Goal: Task Accomplishment & Management: Use online tool/utility

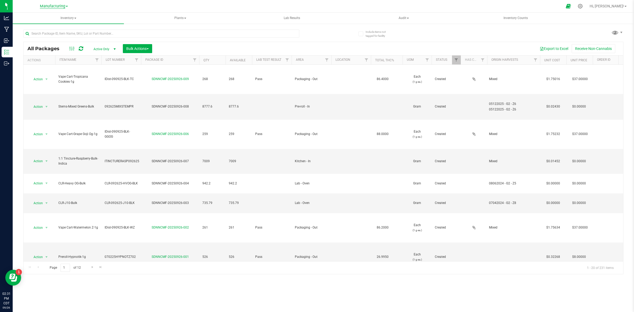
click at [64, 7] on span "Manufacturing" at bounding box center [52, 6] width 25 height 5
click at [31, 43] on ul "Cultivation INACTIVE Manufacturing Retail" at bounding box center [53, 28] width 77 height 37
click at [40, 1] on div "Manufacturing Cultivation INACTIVE Manufacturing Retail" at bounding box center [54, 6] width 79 height 10
click at [43, 6] on span "Manufacturing" at bounding box center [52, 6] width 25 height 5
click at [33, 38] on link "Retail" at bounding box center [53, 39] width 77 height 7
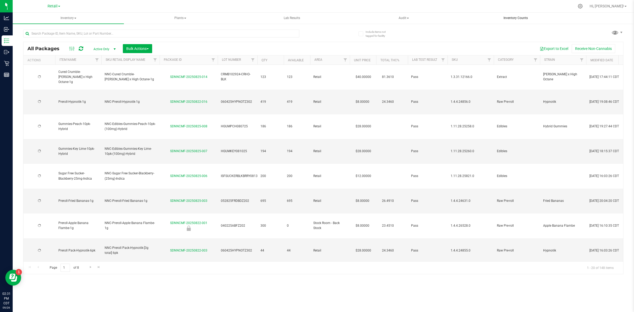
click at [519, 17] on span "Inventory Counts" at bounding box center [515, 18] width 39 height 4
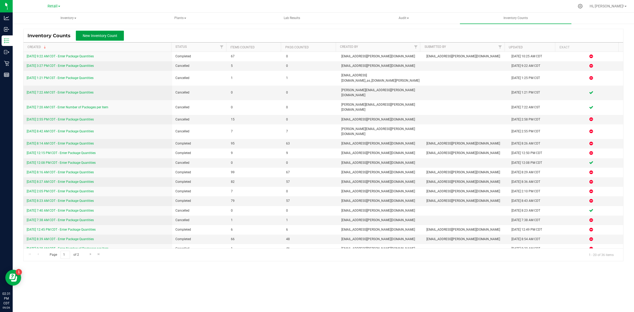
click at [99, 35] on span "New Inventory Count" at bounding box center [100, 36] width 35 height 4
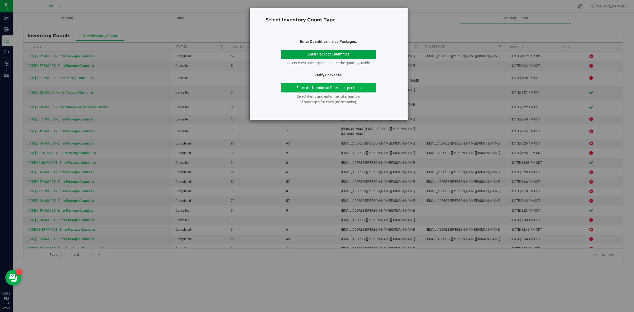
click at [345, 53] on button "Enter Package Quantities" at bounding box center [328, 54] width 95 height 9
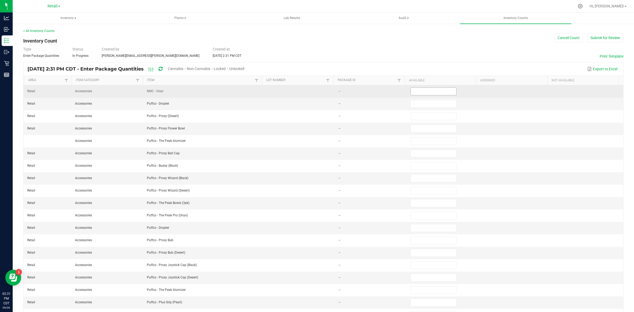
click at [424, 93] on input at bounding box center [433, 91] width 45 height 7
type input "0"
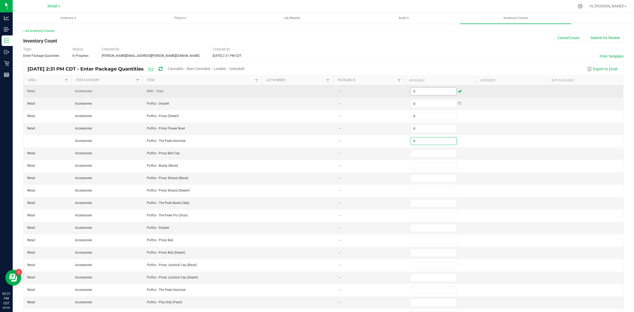
type input "0"
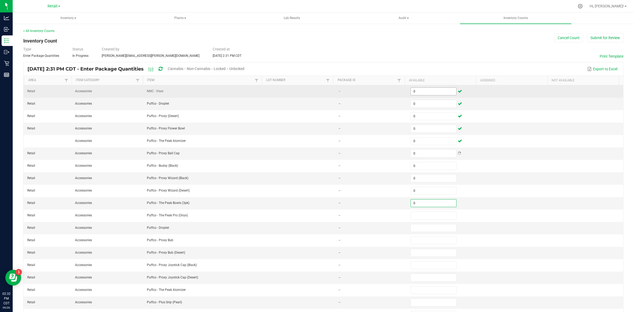
type input "0"
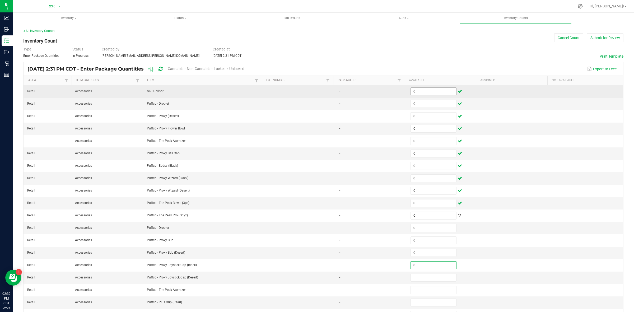
type input "0"
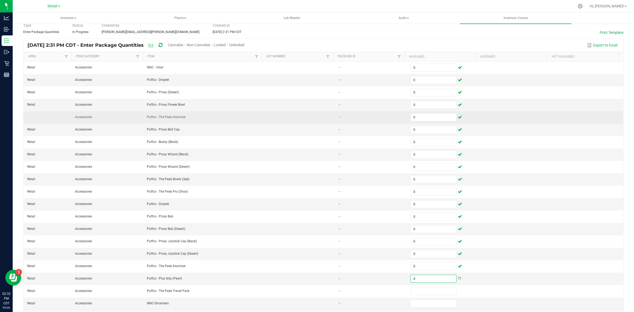
scroll to position [44, 0]
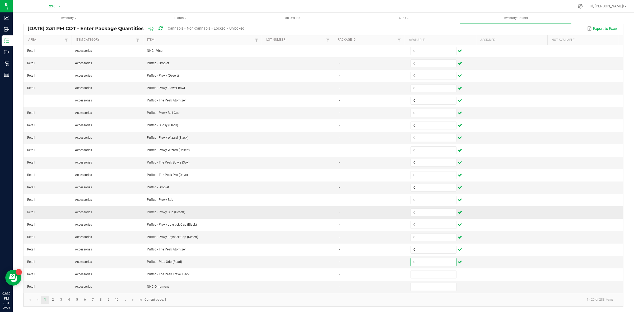
type input "0"
click at [130, 300] on link at bounding box center [133, 300] width 8 height 8
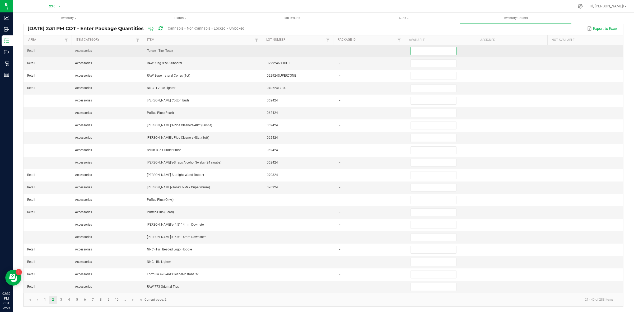
click at [417, 49] on input at bounding box center [433, 50] width 45 height 7
type input "0"
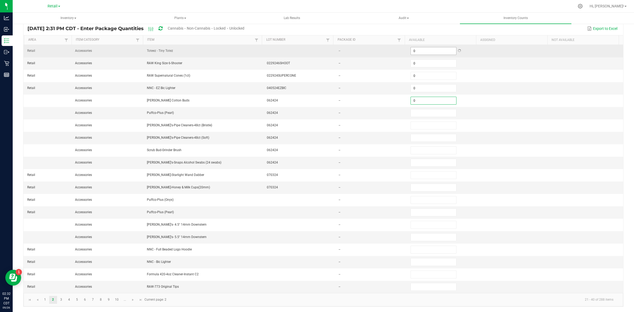
type input "0"
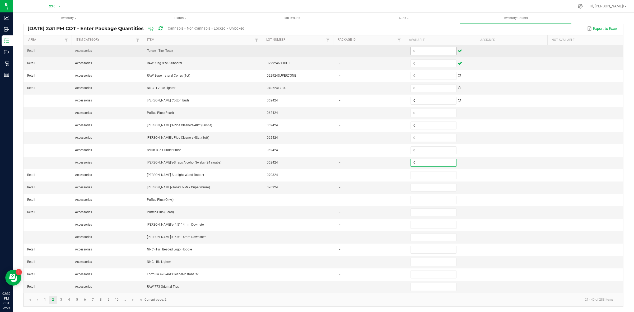
type input "0"
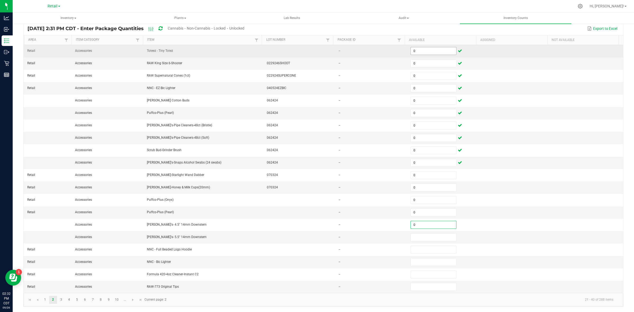
type input "0"
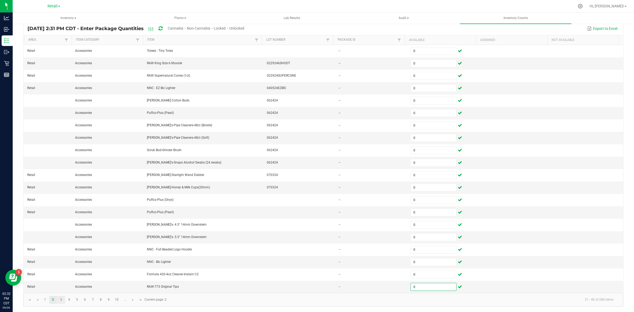
type input "0"
click at [62, 302] on link "3" at bounding box center [61, 300] width 8 height 8
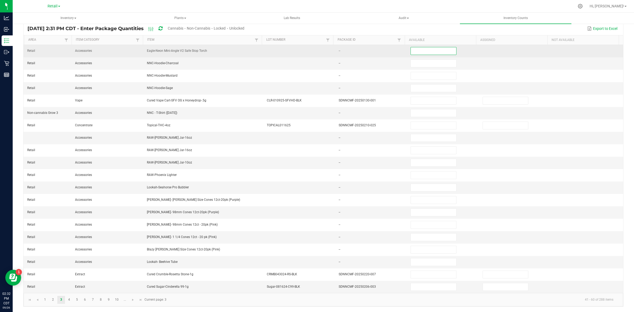
click at [412, 48] on input at bounding box center [433, 50] width 45 height 7
type input "0"
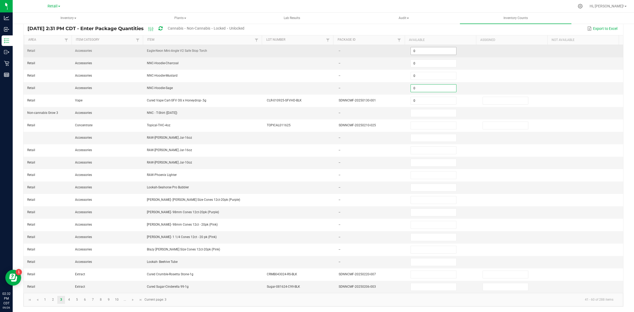
type input "0"
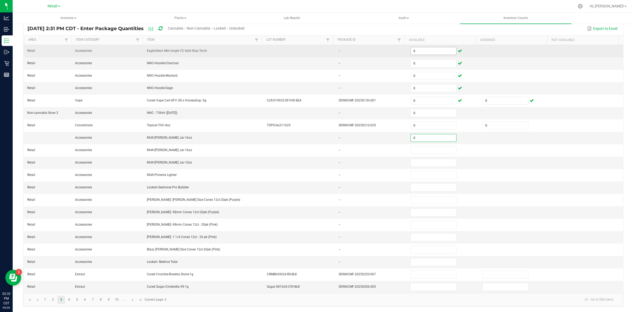
type input "0"
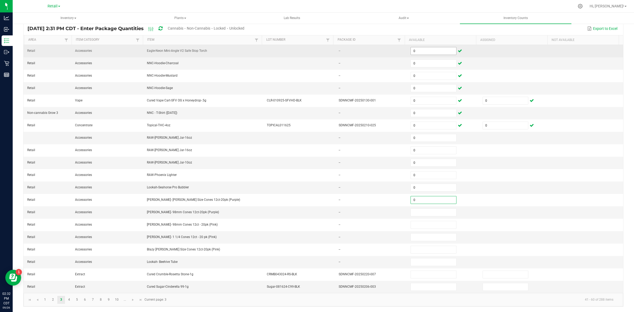
type input "0"
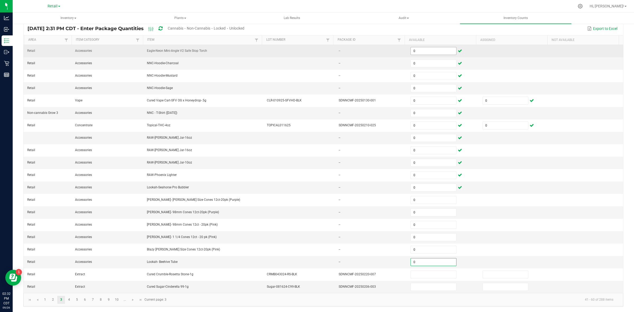
type input "0"
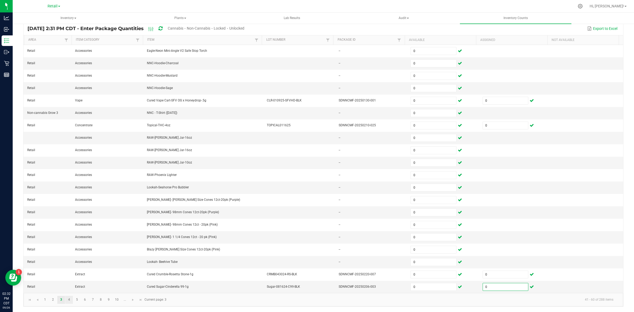
type input "0"
click at [69, 302] on link "4" at bounding box center [69, 300] width 8 height 8
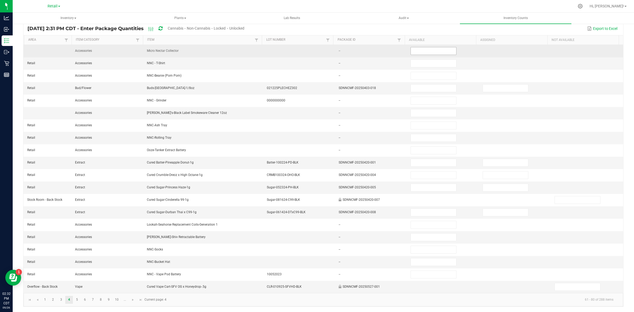
click at [442, 48] on input at bounding box center [433, 50] width 45 height 7
type input "0"
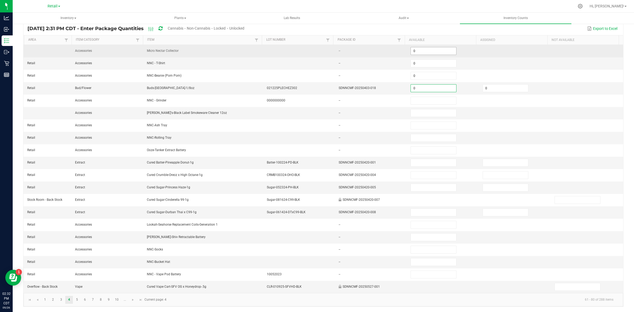
type input "0"
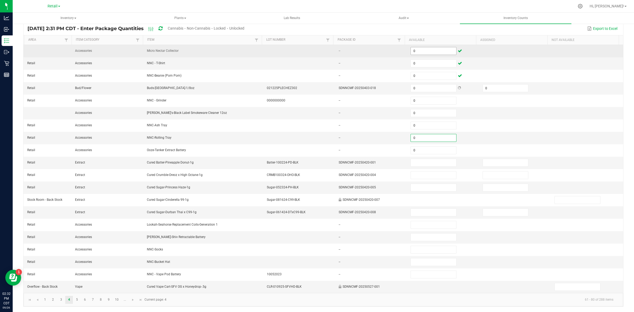
type input "0"
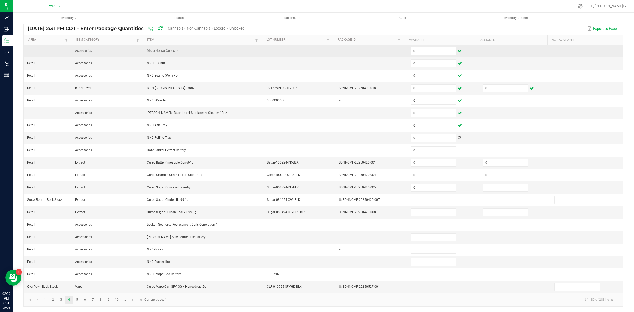
type input "0"
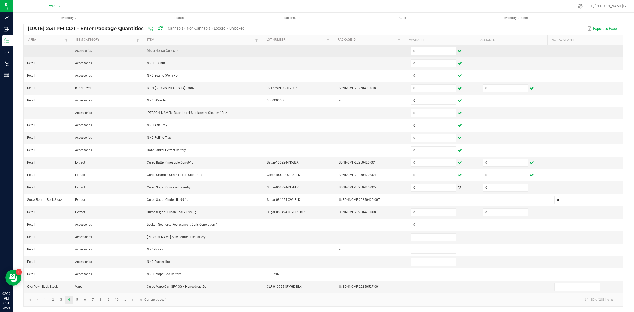
type input "0"
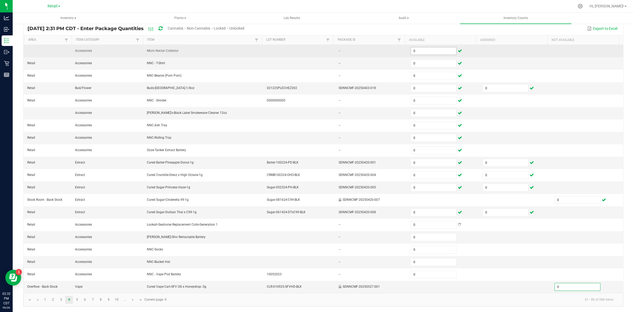
type input "0"
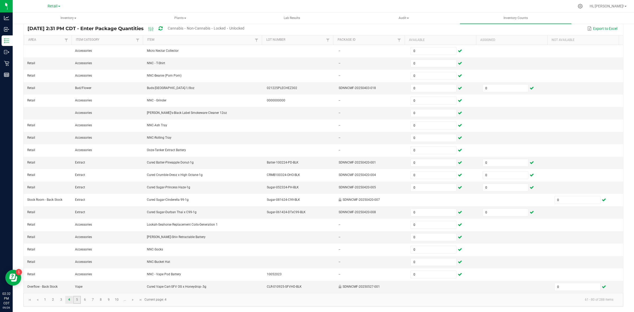
click at [75, 300] on link "5" at bounding box center [77, 300] width 8 height 8
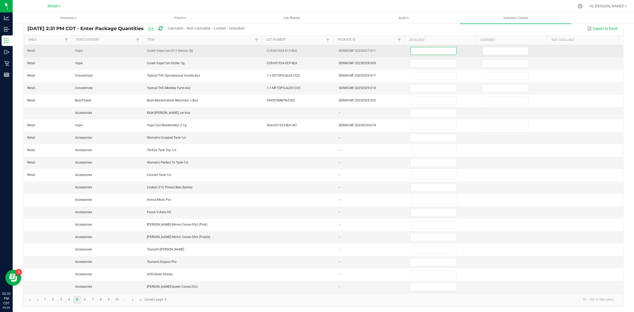
click at [422, 48] on input at bounding box center [433, 50] width 45 height 7
type input "0"
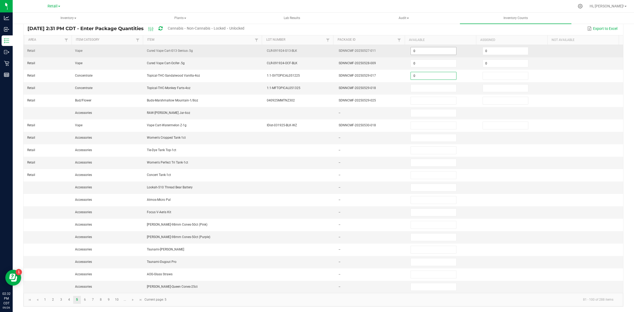
type input "0"
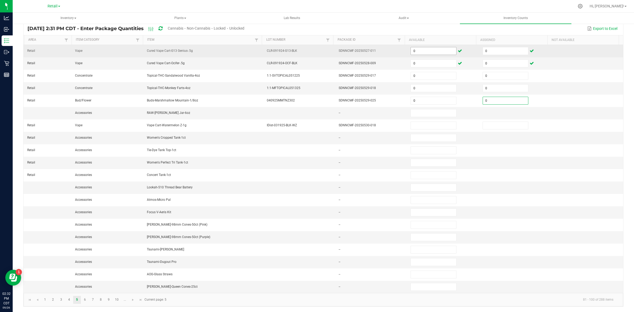
type input "0"
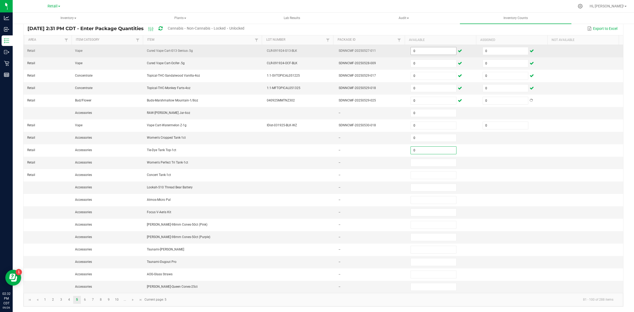
type input "0"
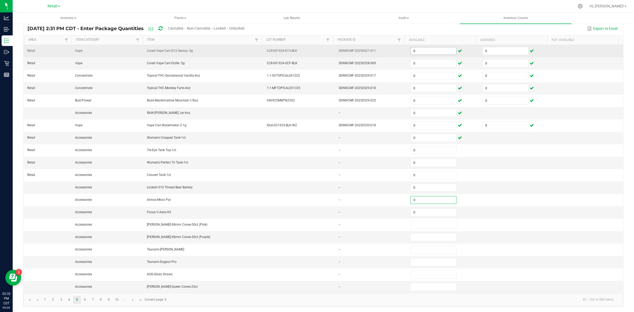
type input "0"
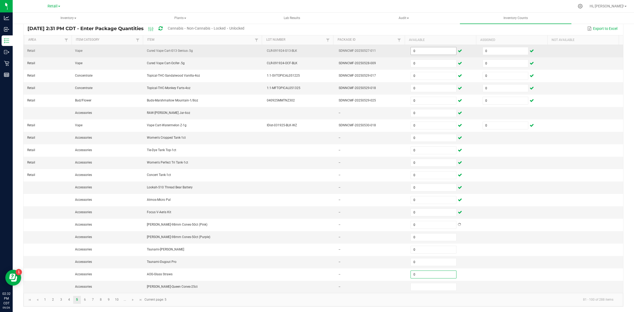
type input "0"
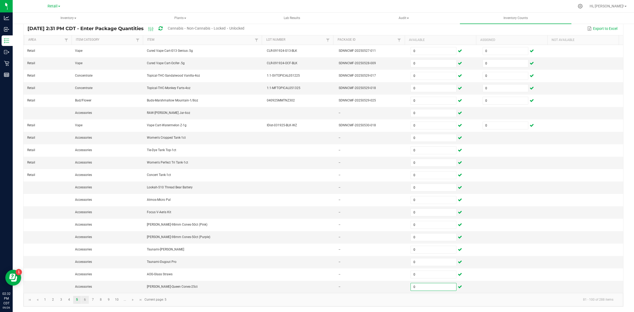
type input "0"
click at [85, 299] on link "6" at bounding box center [85, 300] width 8 height 8
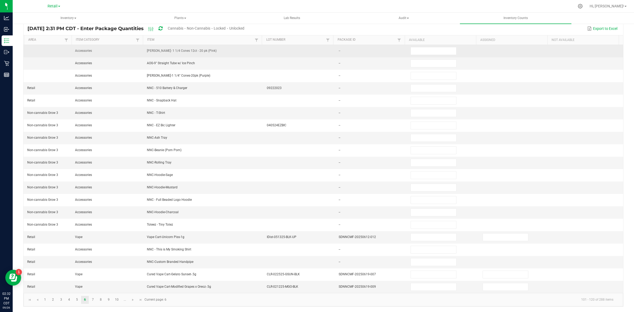
click at [418, 45] on td at bounding box center [443, 51] width 72 height 12
click at [416, 47] on input at bounding box center [433, 50] width 45 height 7
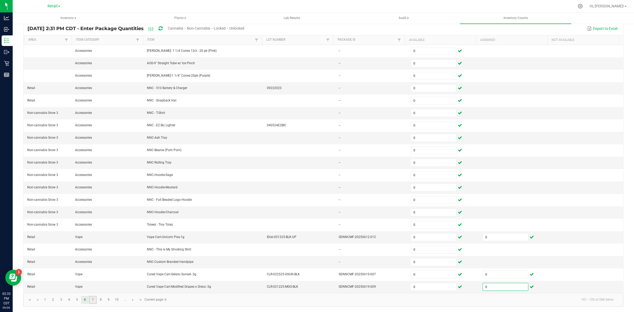
click at [94, 301] on link "7" at bounding box center [93, 300] width 8 height 8
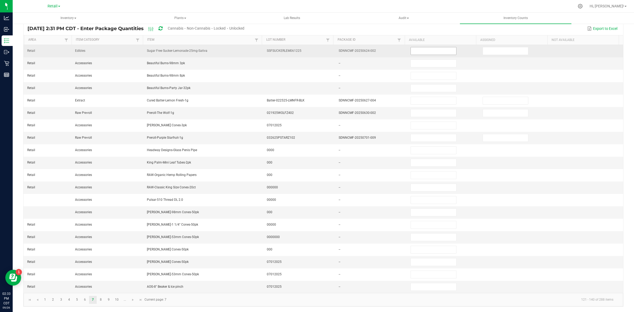
click at [411, 47] on input at bounding box center [433, 50] width 45 height 7
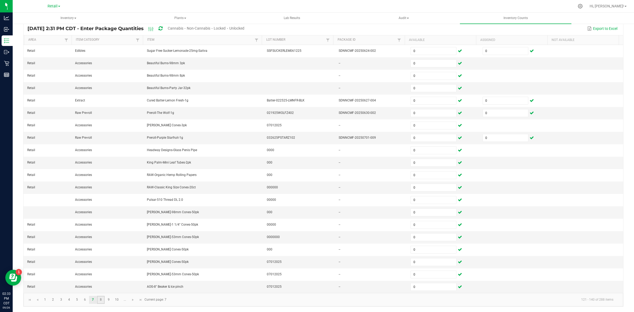
click at [103, 299] on link "8" at bounding box center [101, 300] width 8 height 8
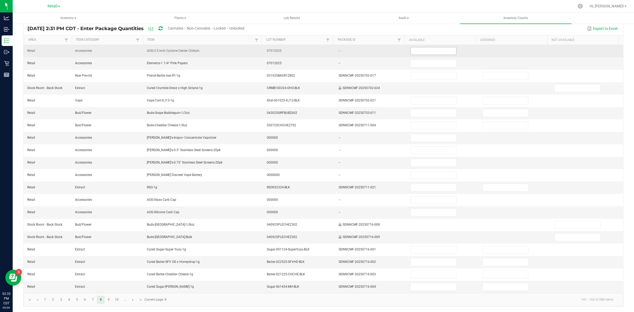
click at [425, 47] on input at bounding box center [433, 50] width 45 height 7
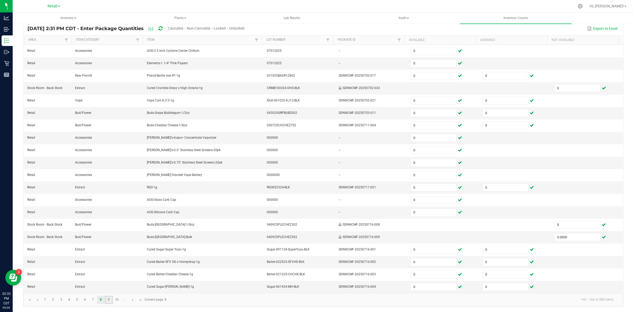
click at [111, 302] on link "9" at bounding box center [109, 300] width 8 height 8
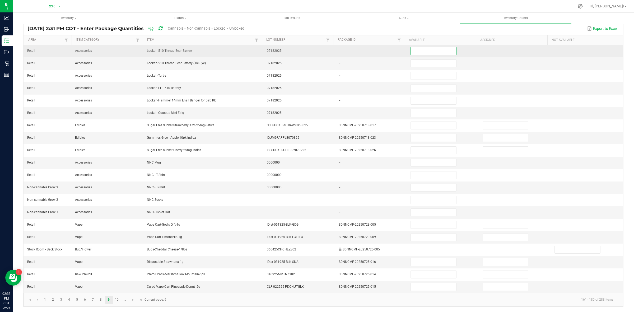
click at [423, 47] on input at bounding box center [433, 50] width 45 height 7
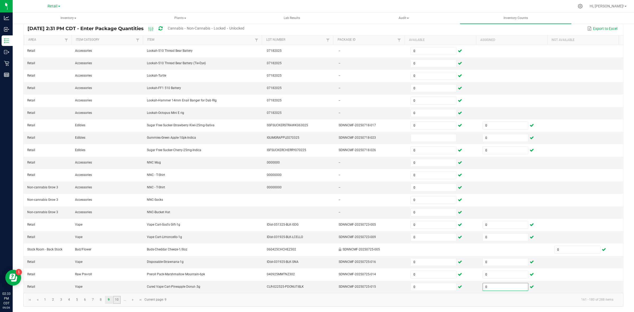
click at [118, 300] on link "10" at bounding box center [117, 300] width 8 height 8
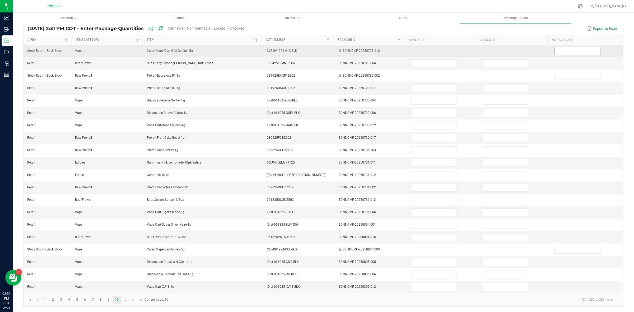
click at [559, 48] on input at bounding box center [577, 50] width 45 height 7
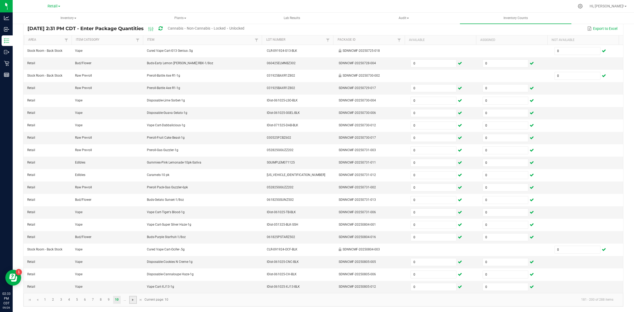
click at [133, 298] on span "Go to the next page" at bounding box center [133, 300] width 4 height 4
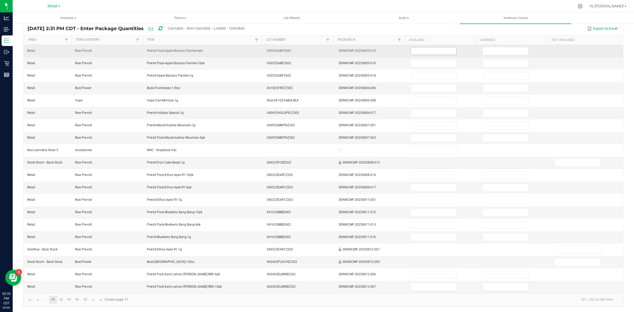
click at [418, 47] on input at bounding box center [433, 50] width 45 height 7
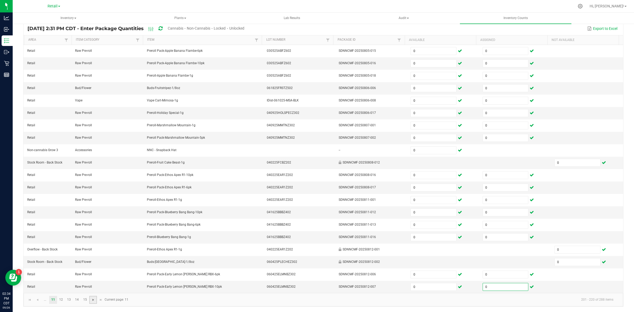
click at [93, 300] on span "Go to the next page" at bounding box center [93, 300] width 4 height 4
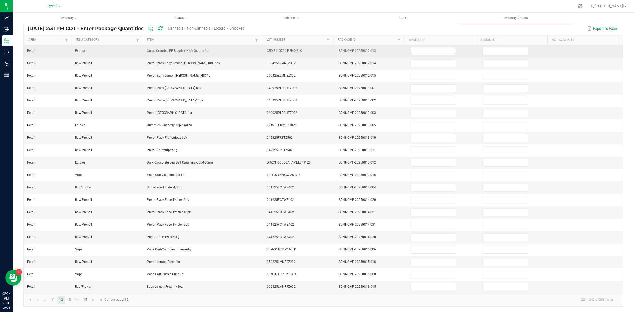
click at [411, 47] on input at bounding box center [433, 50] width 45 height 7
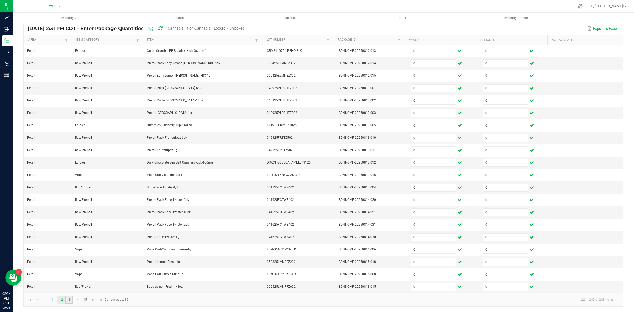
click at [71, 298] on link "13" at bounding box center [69, 300] width 8 height 8
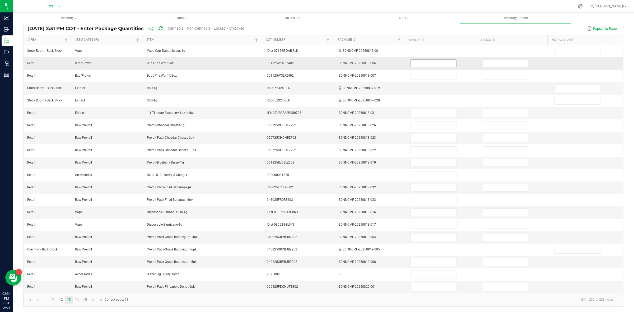
click at [411, 60] on input at bounding box center [433, 63] width 45 height 7
click at [79, 301] on link "14" at bounding box center [77, 300] width 8 height 8
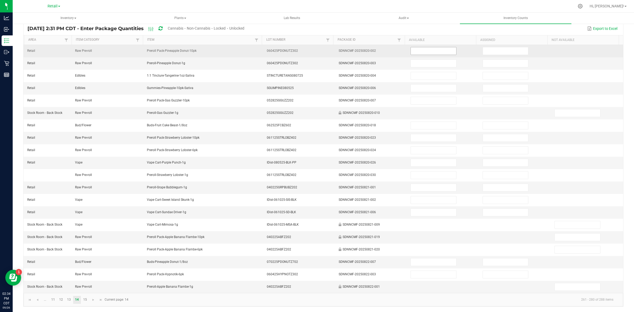
click at [425, 49] on input at bounding box center [433, 50] width 45 height 7
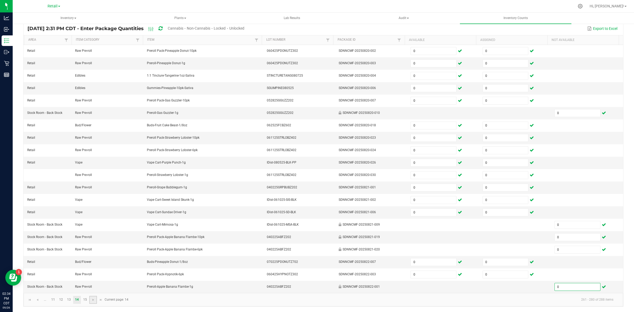
click at [90, 301] on link at bounding box center [93, 300] width 8 height 8
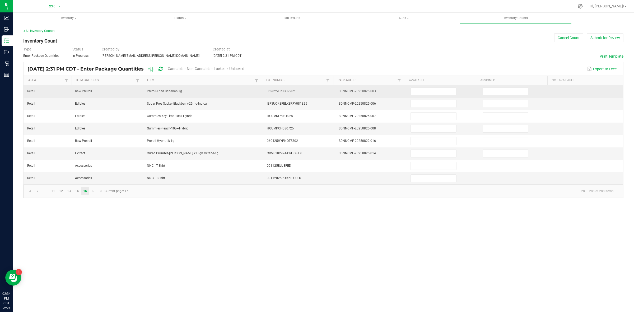
click at [420, 87] on td at bounding box center [443, 91] width 72 height 12
click at [422, 90] on input at bounding box center [433, 91] width 45 height 7
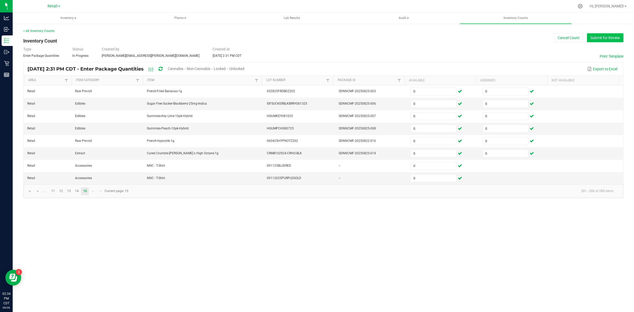
click at [606, 39] on button "Submit for Review" at bounding box center [605, 37] width 36 height 9
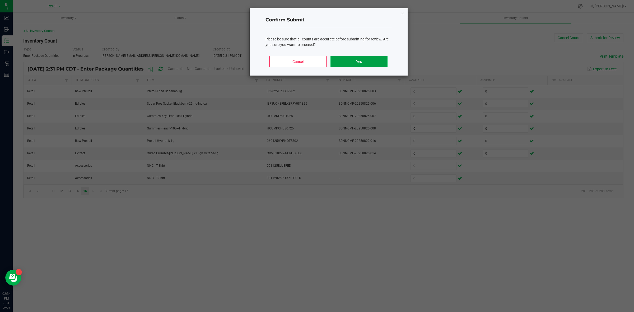
click at [350, 59] on button "Yes" at bounding box center [358, 61] width 57 height 11
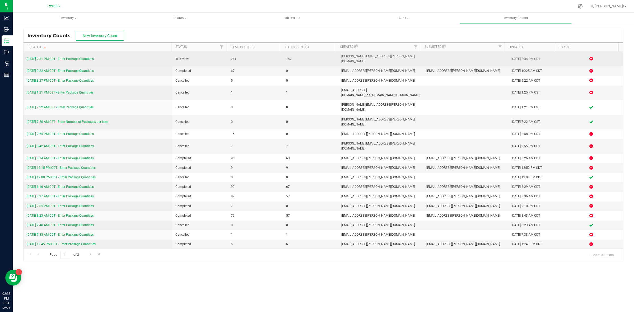
click at [86, 57] on link "[DATE] 2:31 PM CDT - Enter Package Quantities" at bounding box center [60, 59] width 67 height 4
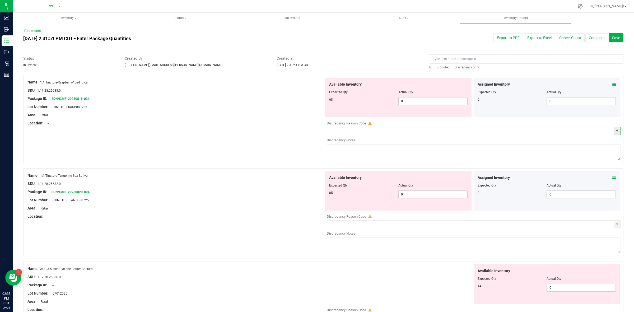
click at [349, 132] on input "text" at bounding box center [470, 130] width 287 height 7
click at [614, 131] on span "select" at bounding box center [617, 130] width 7 height 7
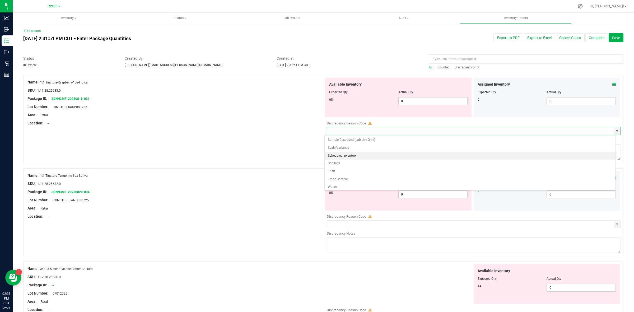
scroll to position [83, 0]
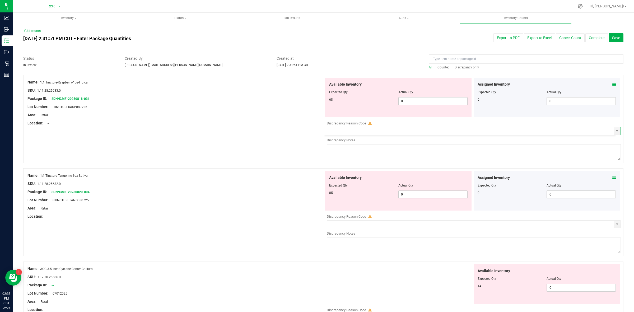
click at [265, 145] on div "Name: 1:1 Tincture-Raspberry-1oz-Indica SKU: 1.11.28.25633.0 Package ID: SDNNCM…" at bounding box center [323, 119] width 600 height 88
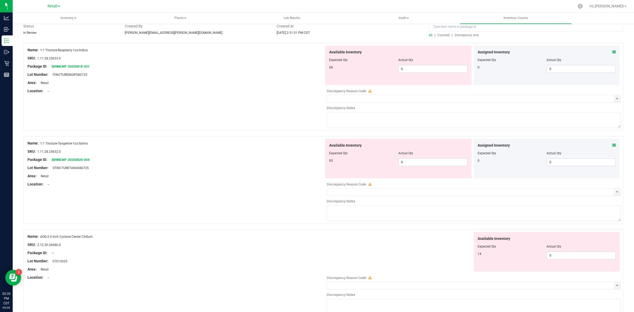
scroll to position [0, 0]
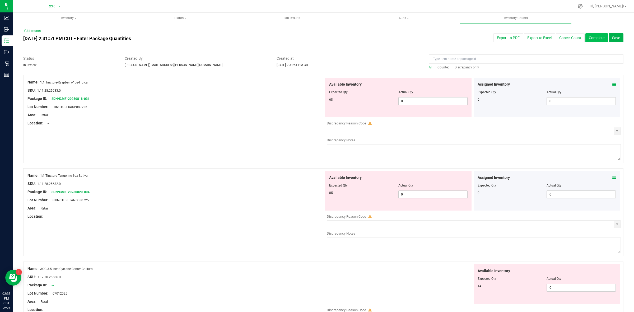
click at [585, 38] on button "Complete" at bounding box center [596, 37] width 22 height 9
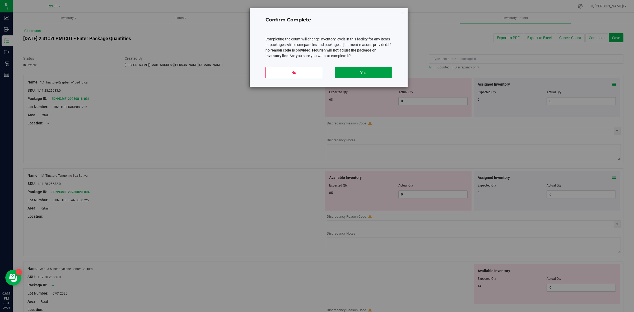
click at [342, 73] on button "Yes" at bounding box center [363, 72] width 57 height 11
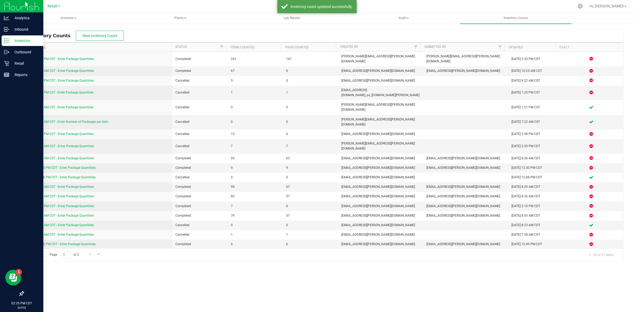
click at [30, 39] on p "Inventory" at bounding box center [25, 40] width 32 height 6
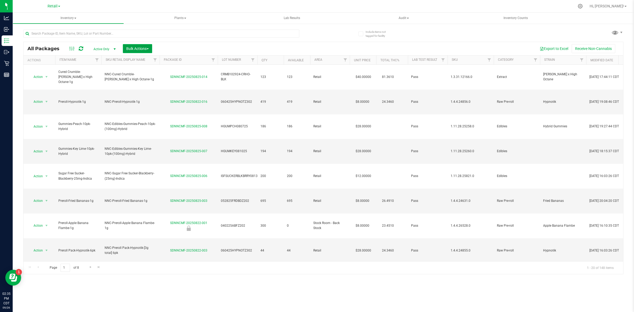
click at [134, 48] on span "Bulk Actions" at bounding box center [137, 48] width 22 height 4
click at [144, 59] on span "Add to outbound order" at bounding box center [144, 60] width 36 height 4
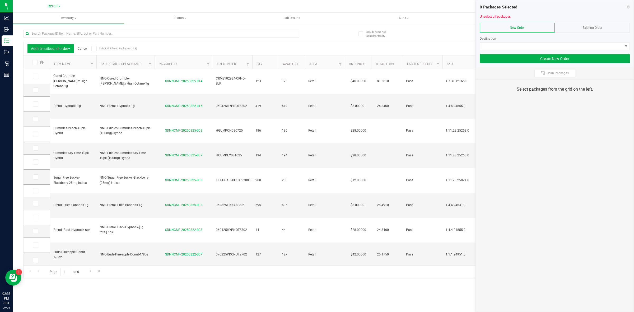
click at [93, 49] on icon at bounding box center [93, 49] width 3 height 0
click at [0, 0] on input "Select All Filtered Packages (118)" at bounding box center [0, 0] width 0 height 0
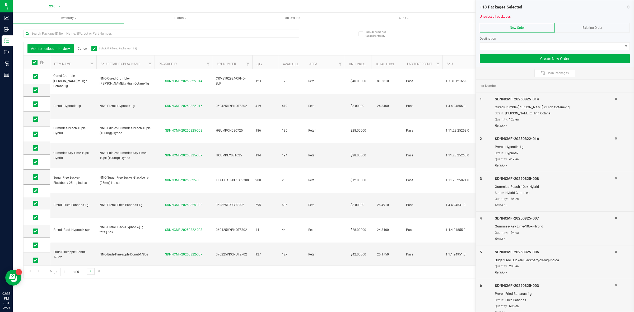
click at [87, 272] on link "Go to the next page" at bounding box center [91, 271] width 8 height 7
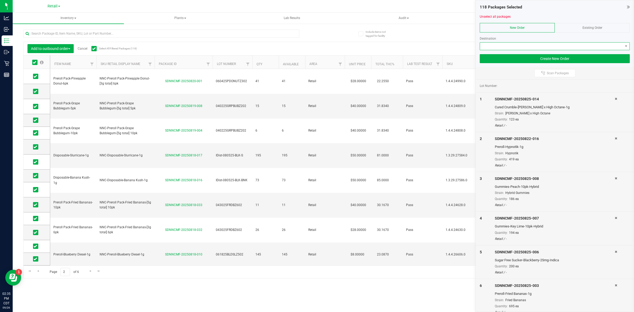
click at [535, 44] on span at bounding box center [551, 46] width 143 height 7
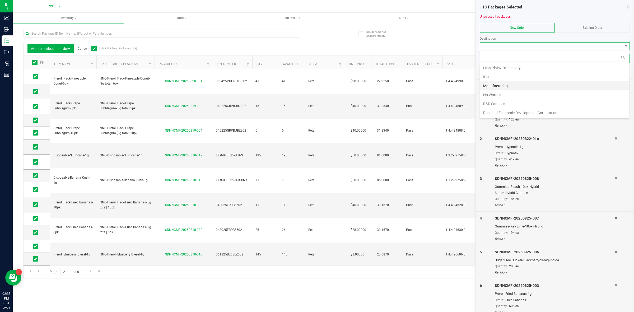
scroll to position [60, 0]
click at [502, 71] on li "Flowhub" at bounding box center [554, 72] width 149 height 9
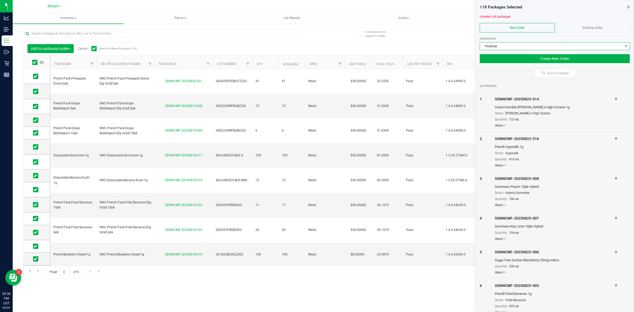
click at [87, 49] on link "Cancel" at bounding box center [83, 49] width 10 height 4
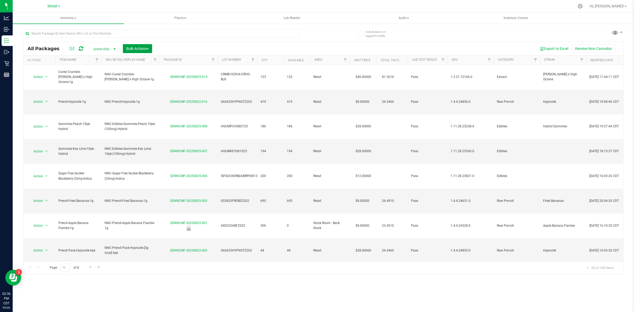
click at [129, 49] on span "Bulk Actions" at bounding box center [137, 48] width 22 height 4
click at [141, 88] on span "Lock/Unlock packages" at bounding box center [144, 89] width 36 height 4
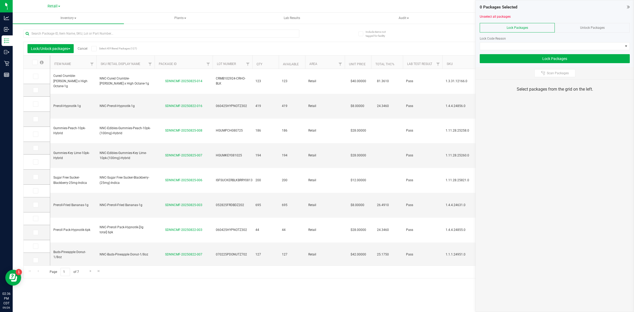
click at [586, 30] on div "Unlock Packages" at bounding box center [592, 28] width 75 height 10
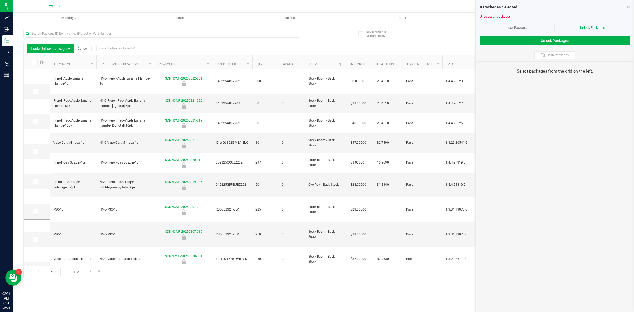
click at [93, 50] on span at bounding box center [93, 48] width 5 height 5
click at [0, 0] on input "Select All Filtered Packages (21)" at bounding box center [0, 0] width 0 height 0
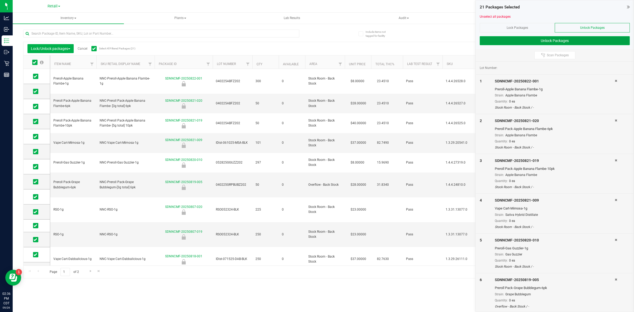
click at [551, 43] on button "Unlock Packages" at bounding box center [555, 40] width 150 height 9
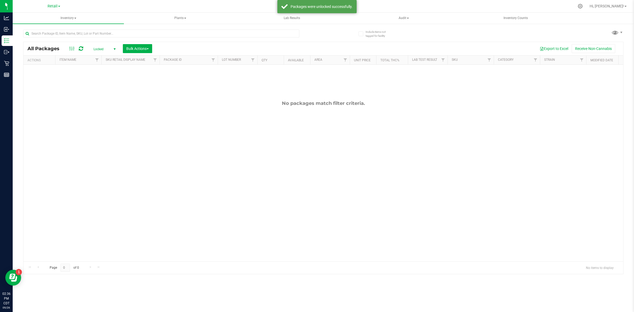
click at [111, 50] on span "select" at bounding box center [114, 48] width 7 height 7
click at [100, 58] on li "Active Only" at bounding box center [103, 58] width 29 height 8
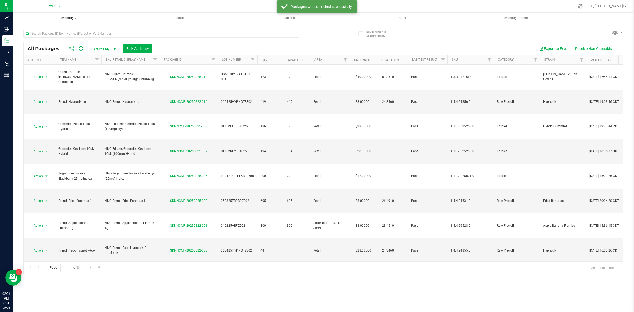
click at [69, 16] on span "Inventory" at bounding box center [68, 18] width 111 height 11
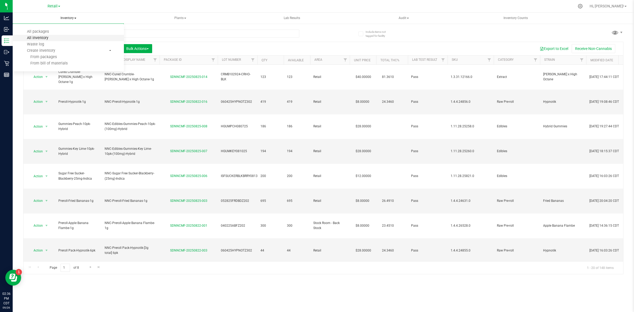
click at [53, 38] on span "All inventory" at bounding box center [38, 38] width 36 height 4
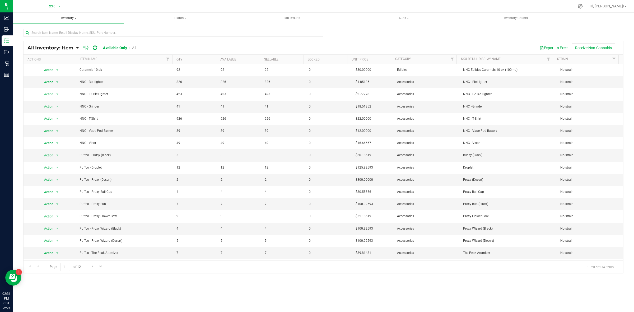
click at [65, 19] on span "Inventory" at bounding box center [68, 18] width 111 height 11
click at [59, 30] on li "All packages" at bounding box center [68, 32] width 111 height 6
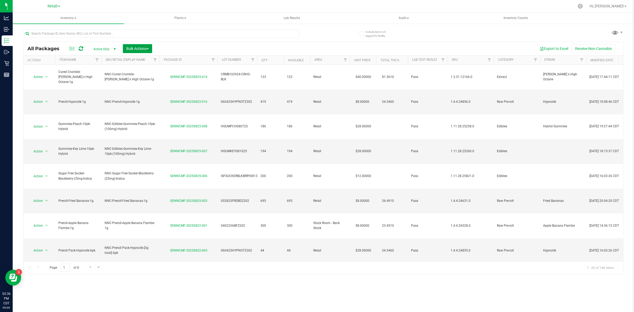
click at [146, 50] on span "Bulk Actions" at bounding box center [137, 48] width 22 height 4
click at [147, 61] on span "Add to outbound order" at bounding box center [144, 60] width 36 height 4
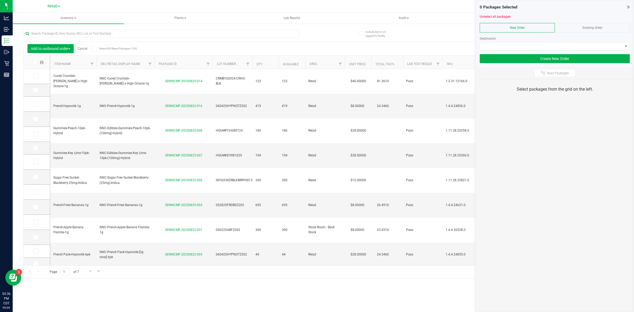
click at [96, 50] on span at bounding box center [93, 48] width 5 height 5
click at [0, 0] on input "Select All Filtered Packages (139)" at bounding box center [0, 0] width 0 height 0
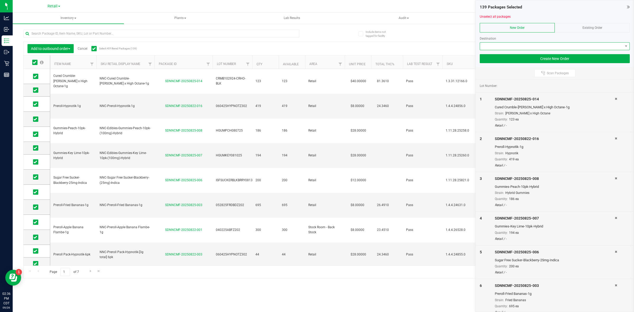
click at [508, 47] on span at bounding box center [551, 46] width 143 height 7
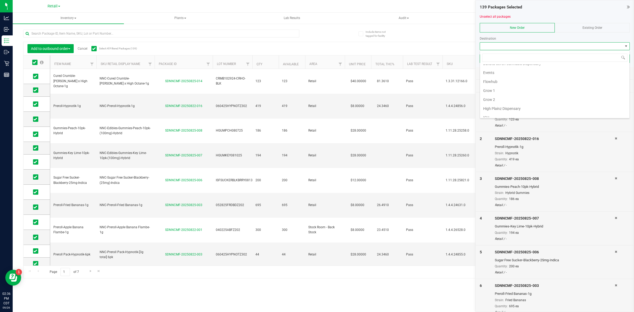
scroll to position [66, 0]
click at [496, 69] on li "Flowhub" at bounding box center [554, 65] width 149 height 9
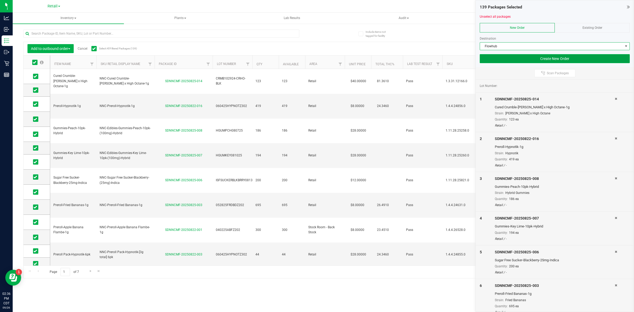
click at [528, 59] on button "Create New Order" at bounding box center [555, 58] width 150 height 9
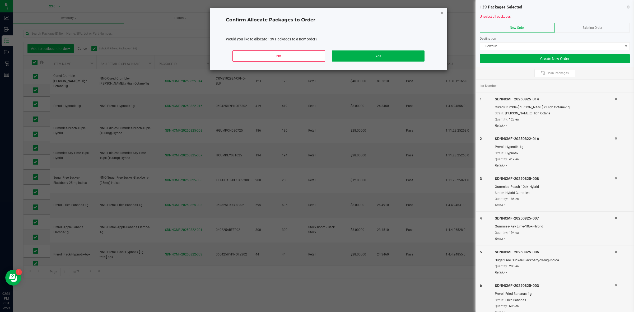
click at [442, 14] on icon "Close" at bounding box center [442, 13] width 4 height 6
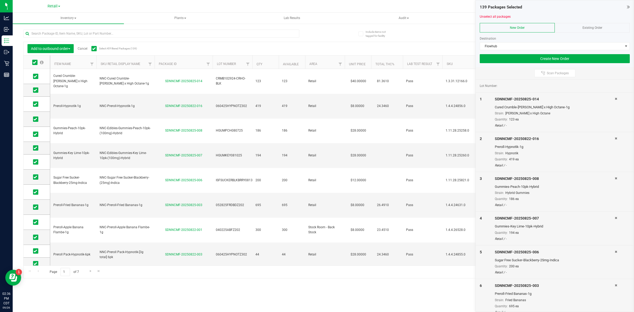
click at [85, 49] on link "Cancel" at bounding box center [83, 49] width 10 height 4
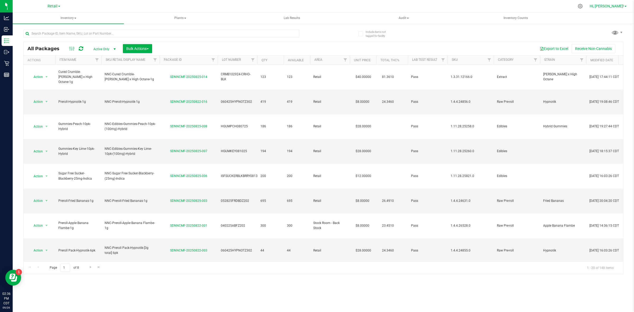
click at [613, 6] on span "Hi, [PERSON_NAME]!" at bounding box center [606, 6] width 34 height 4
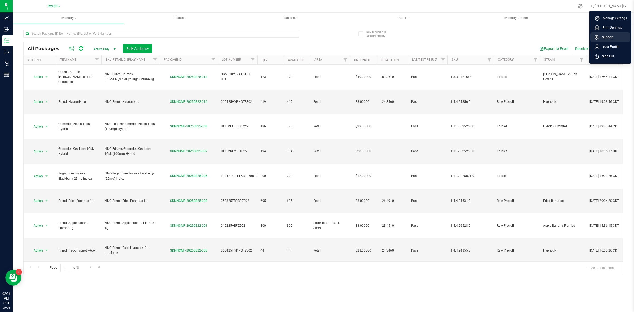
click at [611, 36] on span "Support" at bounding box center [606, 37] width 15 height 5
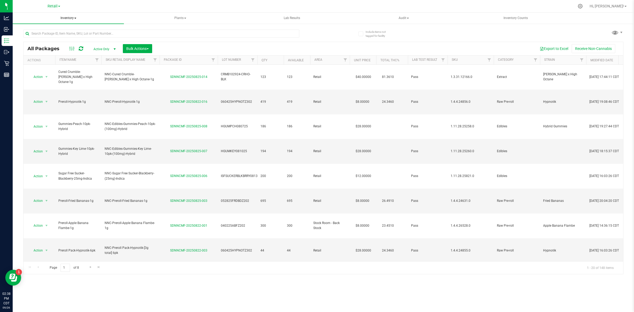
click at [72, 16] on span "Inventory" at bounding box center [68, 18] width 111 height 11
click at [52, 36] on span "All inventory" at bounding box center [38, 38] width 36 height 4
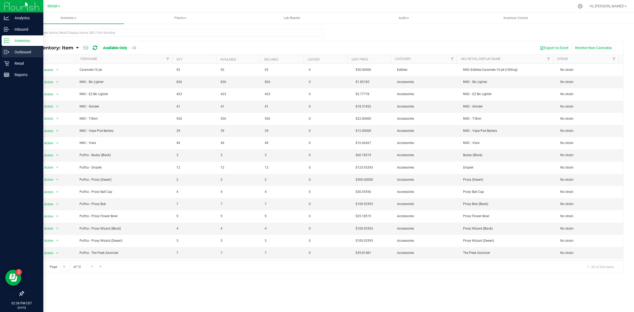
click at [23, 52] on p "Outbound" at bounding box center [25, 52] width 32 height 6
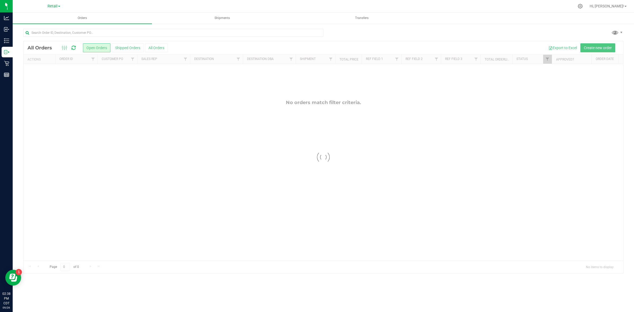
click at [606, 47] on div at bounding box center [323, 157] width 599 height 232
click at [597, 44] on button "Create new order" at bounding box center [597, 47] width 35 height 9
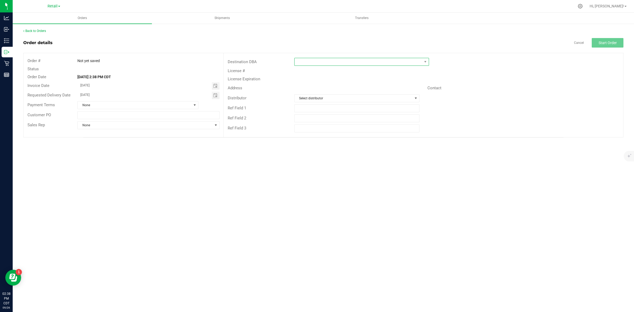
click at [316, 64] on span at bounding box center [358, 61] width 128 height 7
click at [308, 95] on li "ACS" at bounding box center [361, 93] width 134 height 9
click at [356, 59] on span "ACS" at bounding box center [358, 61] width 128 height 7
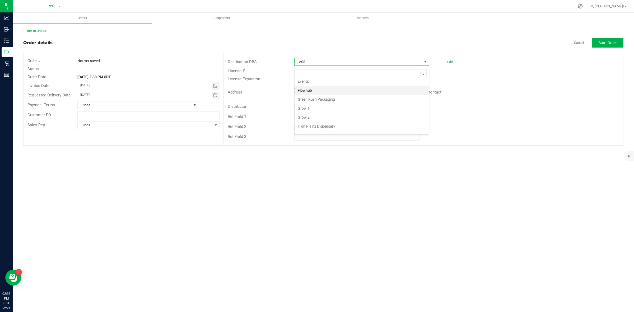
click at [308, 94] on li "Flowhub" at bounding box center [361, 90] width 134 height 9
click at [607, 43] on span "Start Order" at bounding box center [607, 43] width 18 height 4
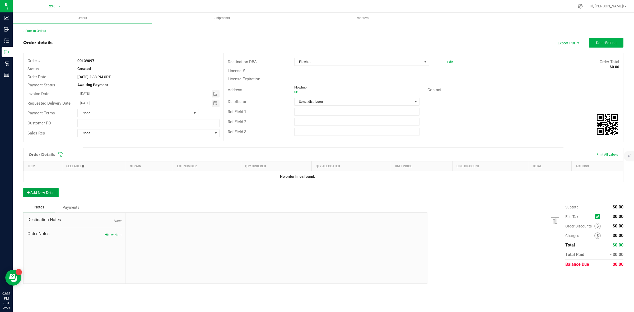
click at [36, 190] on button "Add New Detail" at bounding box center [40, 192] width 35 height 9
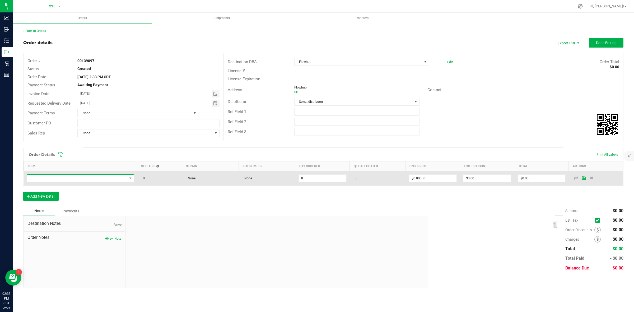
click at [77, 175] on span "NO DATA FOUND" at bounding box center [80, 178] width 107 height 8
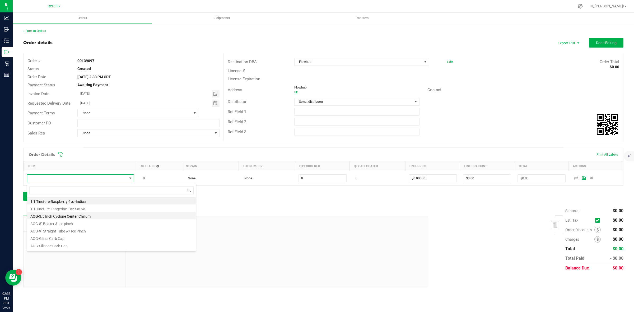
click at [67, 217] on li "AOG-3.5 Inch Cyclone Center Chillum" at bounding box center [111, 215] width 168 height 7
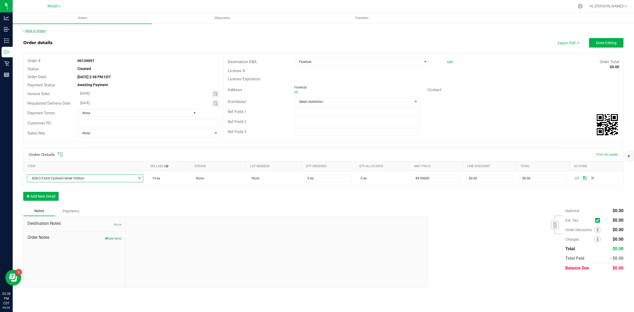
click at [39, 31] on link "Back to Orders" at bounding box center [34, 31] width 23 height 4
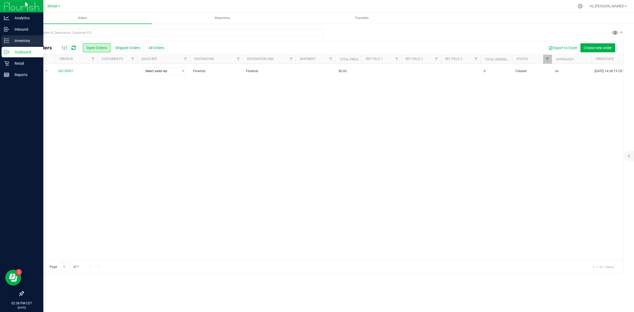
click at [19, 37] on p "Inventory" at bounding box center [25, 40] width 32 height 6
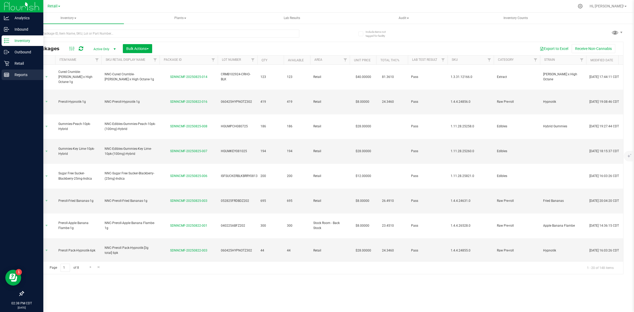
click at [15, 74] on p "Reports" at bounding box center [25, 75] width 32 height 6
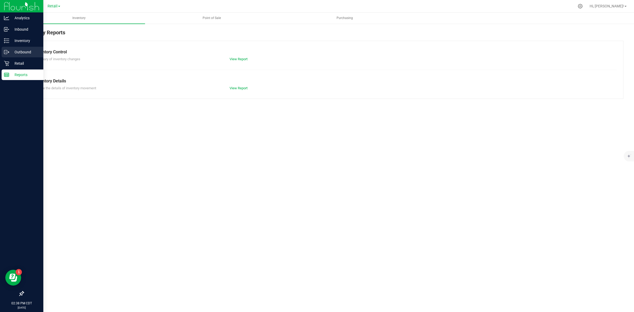
click at [20, 52] on p "Outbound" at bounding box center [25, 52] width 32 height 6
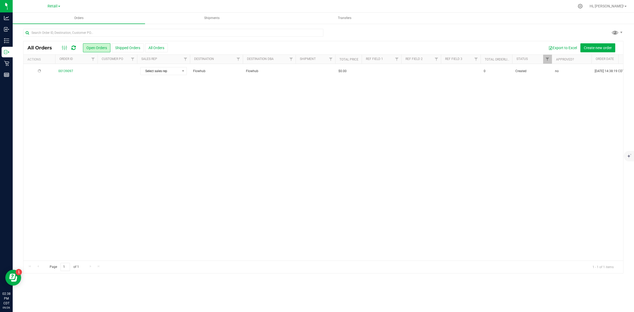
click at [44, 70] on div at bounding box center [39, 71] width 25 height 5
click at [44, 70] on span "select" at bounding box center [46, 71] width 4 height 4
click at [39, 81] on li "Cancel order" at bounding box center [49, 80] width 40 height 8
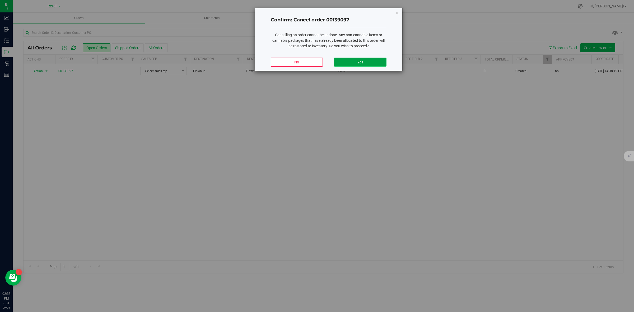
click at [361, 60] on span "Yes" at bounding box center [360, 62] width 6 height 4
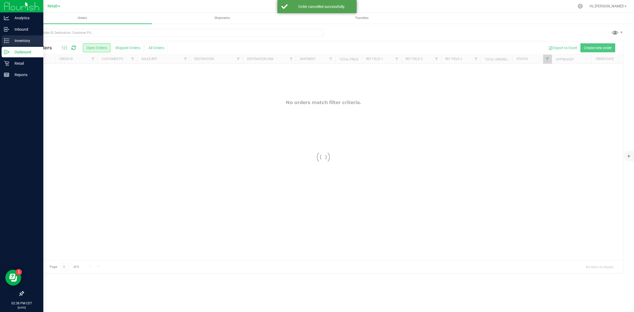
click at [20, 44] on div "Inventory" at bounding box center [23, 40] width 42 height 11
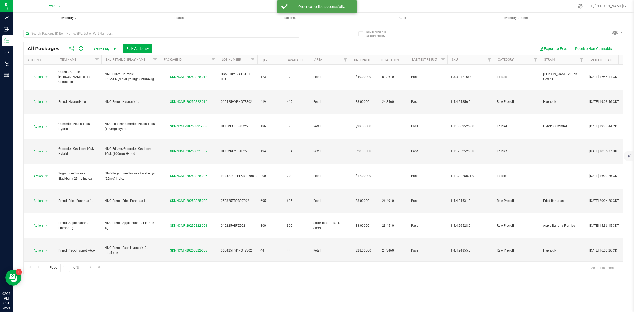
click at [74, 18] on span at bounding box center [75, 18] width 2 height 1
click at [50, 38] on span "All inventory" at bounding box center [38, 38] width 36 height 4
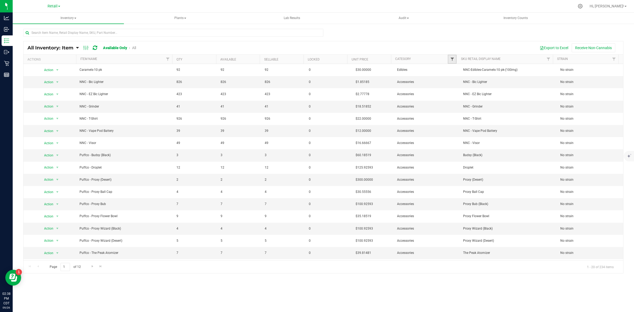
click at [450, 59] on span "Filter" at bounding box center [452, 59] width 4 height 4
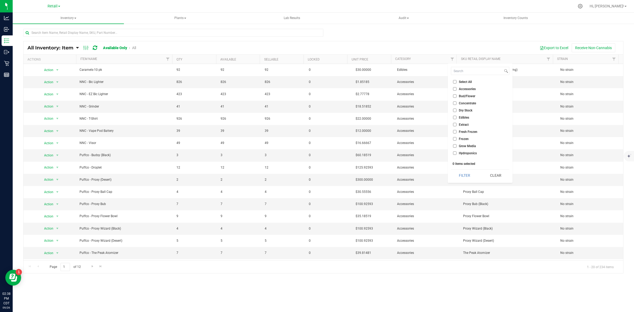
click at [474, 89] on span "Accessories" at bounding box center [467, 88] width 17 height 3
click at [456, 89] on input "Accessories" at bounding box center [454, 88] width 3 height 3
click at [475, 172] on button "Filter" at bounding box center [464, 176] width 27 height 12
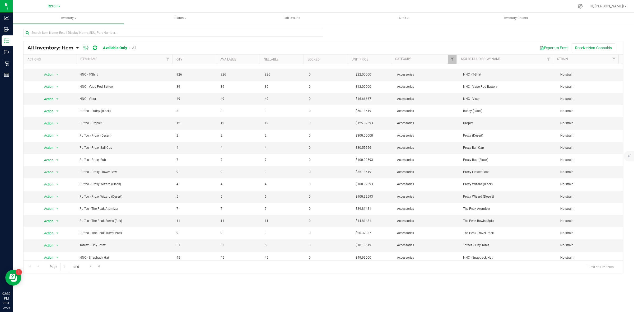
scroll to position [48, 0]
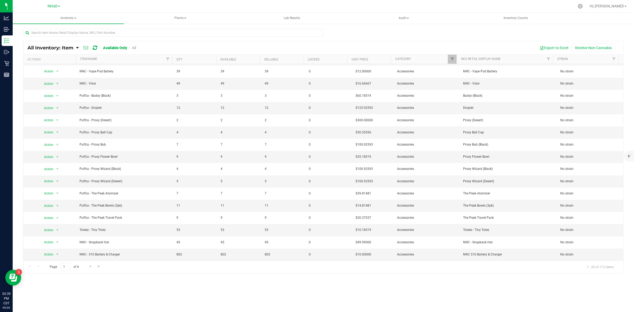
click at [86, 268] on div "Page 1 of 6 1 - 20 of 112 items" at bounding box center [323, 266] width 599 height 13
click at [90, 267] on span "Go to the next page" at bounding box center [90, 266] width 4 height 4
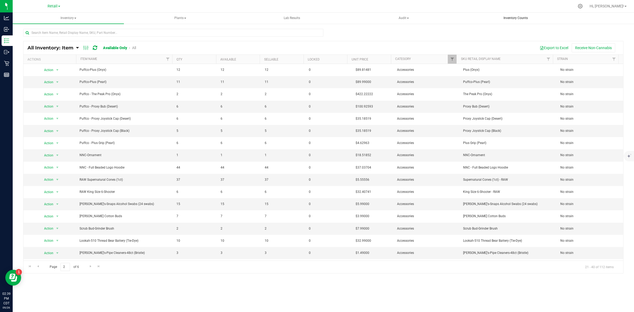
click at [509, 17] on span "Inventory Counts" at bounding box center [515, 18] width 39 height 4
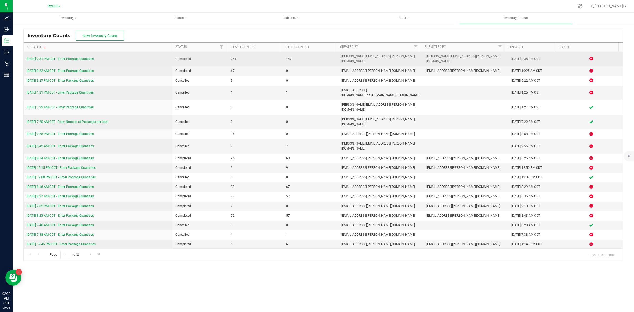
click at [79, 57] on div "[DATE] 2:31 PM CDT - Enter Package Quantities" at bounding box center [98, 59] width 142 height 5
click at [78, 57] on div "[DATE] 2:31 PM CDT - Enter Package Quantities" at bounding box center [98, 59] width 142 height 5
click at [78, 57] on link "[DATE] 2:31 PM CDT - Enter Package Quantities" at bounding box center [60, 59] width 67 height 4
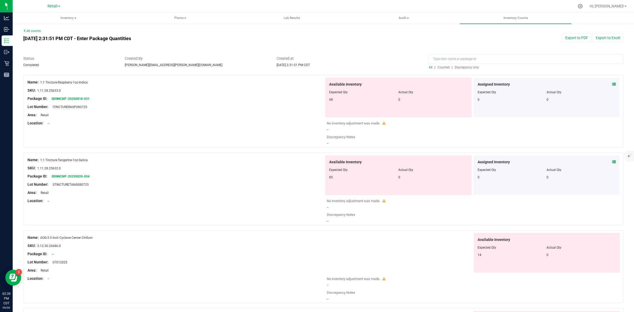
click at [35, 32] on link "All counts" at bounding box center [31, 31] width 17 height 4
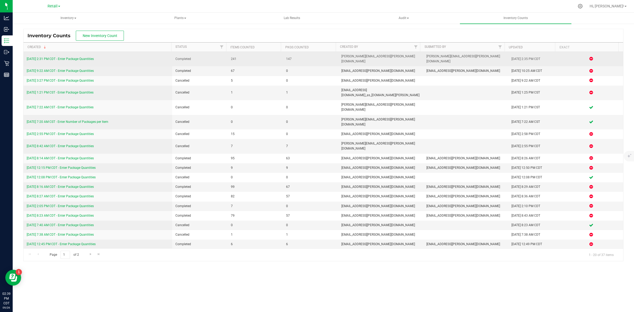
click at [589, 57] on icon at bounding box center [591, 58] width 4 height 3
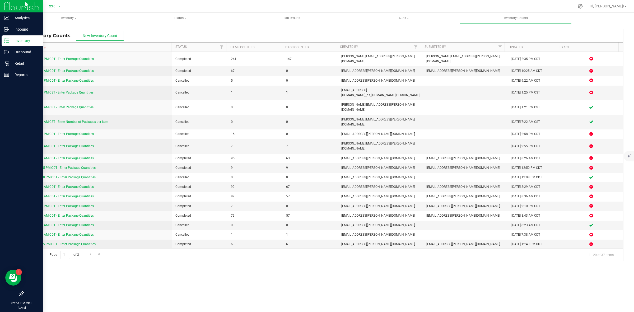
click at [27, 41] on p "Inventory" at bounding box center [25, 40] width 32 height 6
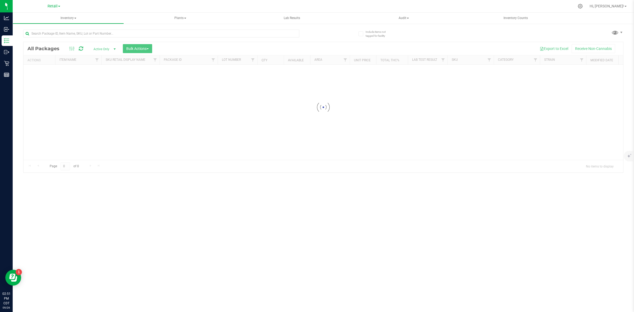
click at [59, 4] on link "Retail" at bounding box center [54, 5] width 13 height 5
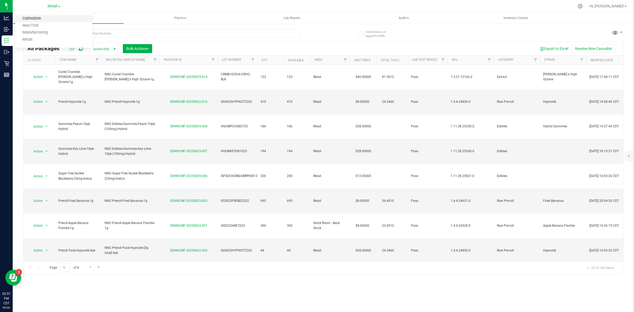
click at [40, 18] on link "Cultivation" at bounding box center [53, 18] width 77 height 7
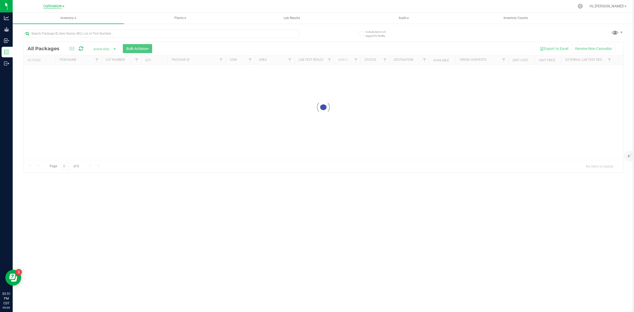
click at [58, 5] on span "Cultivation" at bounding box center [52, 6] width 18 height 5
click at [39, 31] on link "Manufacturing" at bounding box center [53, 32] width 77 height 7
click at [86, 34] on input "text" at bounding box center [161, 34] width 276 height 8
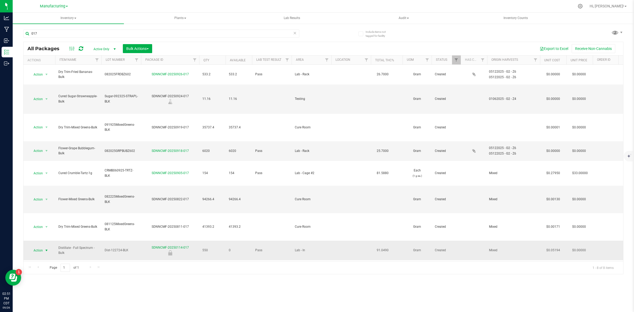
click at [46, 248] on span "select" at bounding box center [46, 250] width 4 height 4
click at [45, 304] on li "Unlock package" at bounding box center [46, 306] width 34 height 8
click at [41, 249] on span "Action" at bounding box center [36, 252] width 14 height 7
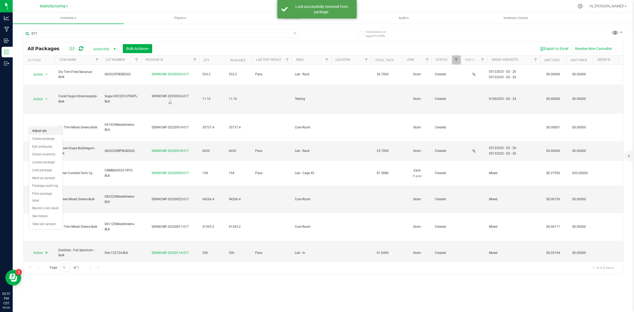
click at [43, 131] on li "Adjust qty" at bounding box center [46, 131] width 34 height 8
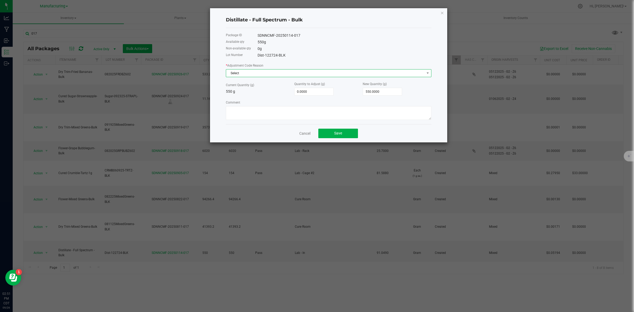
click at [274, 71] on span "Select" at bounding box center [325, 72] width 198 height 7
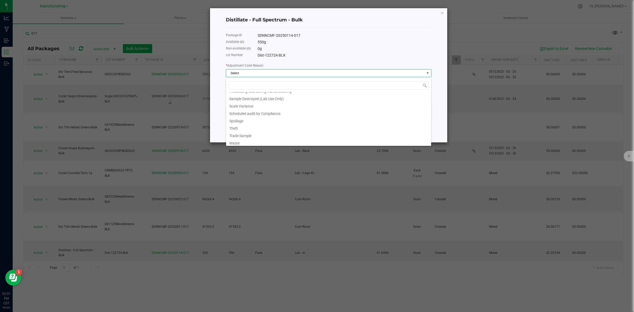
scroll to position [80, 0]
click at [243, 142] on li "Waste" at bounding box center [328, 141] width 205 height 7
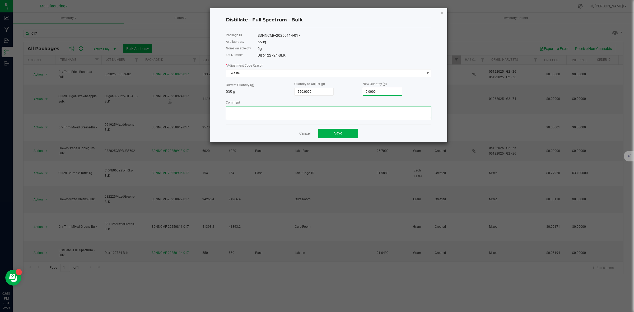
click at [309, 117] on textarea "Comment" at bounding box center [328, 113] width 205 height 14
click at [343, 134] on button "Save" at bounding box center [338, 134] width 40 height 10
